Goal: Find specific page/section: Find specific page/section

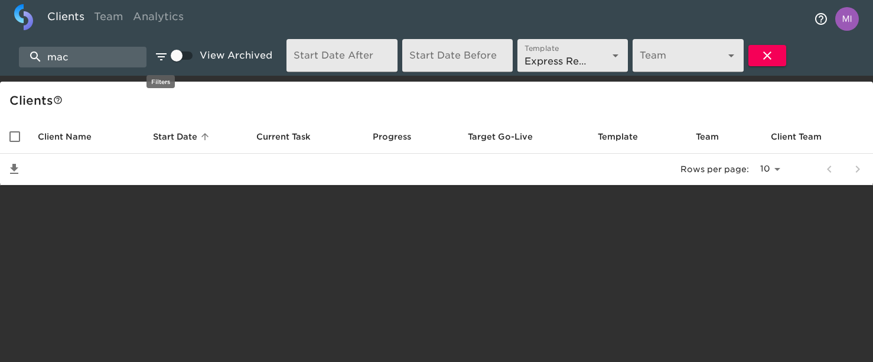
select select "10"
click at [86, 52] on input "mac" at bounding box center [83, 57] width 128 height 21
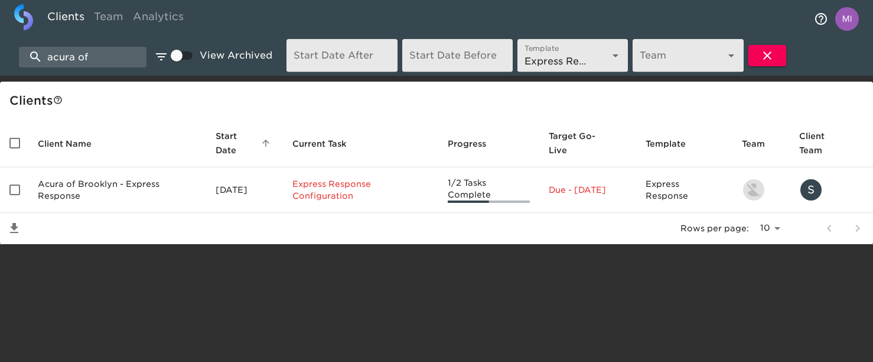
type input "acura of"
